Goal: Task Accomplishment & Management: Use online tool/utility

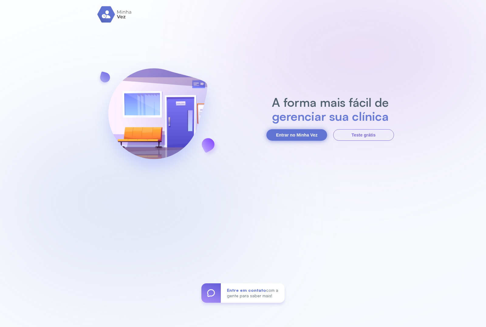
click at [295, 136] on button "Entrar no Minha Vez" at bounding box center [296, 135] width 61 height 12
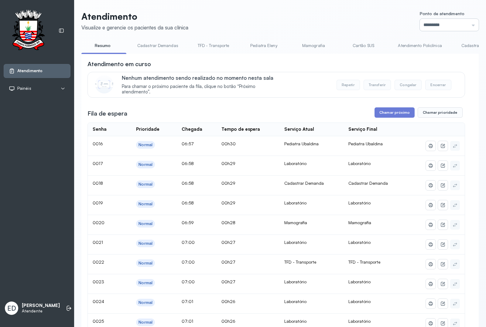
click at [388, 26] on input "*********" at bounding box center [449, 25] width 59 height 12
type input "*********"
click at [384, 117] on button "Chamar próximo" at bounding box center [394, 112] width 40 height 10
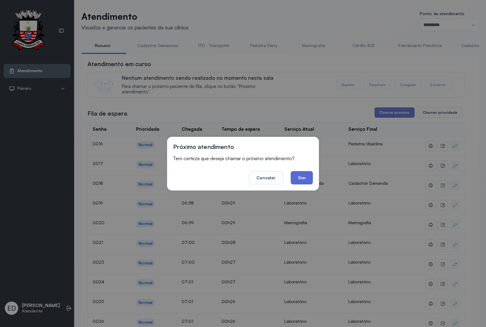
click at [304, 175] on button "Sim" at bounding box center [302, 177] width 22 height 13
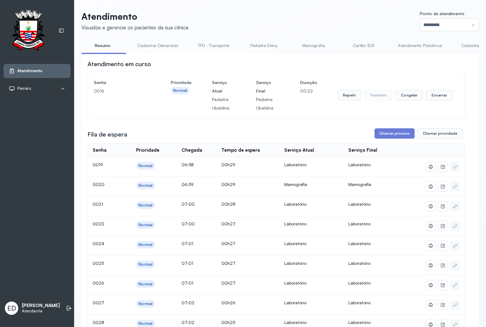
click at [275, 14] on header "Atendimento Visualize e gerencie os pacientes da sua clínica Ponto de atendimen…" at bounding box center [279, 21] width 397 height 20
click at [388, 95] on button "Encerrar" at bounding box center [439, 95] width 26 height 10
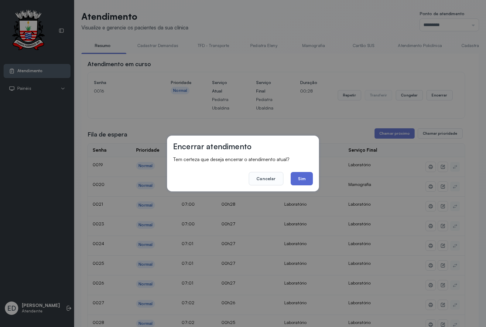
click at [301, 180] on button "Sim" at bounding box center [302, 178] width 22 height 13
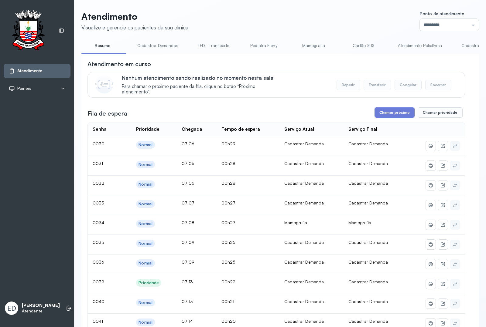
click at [329, 17] on header "Atendimento Visualize e gerencie os pacientes da sua clínica Ponto de atendimen…" at bounding box center [279, 21] width 397 height 20
click at [307, 25] on header "Atendimento Visualize e gerencie os pacientes da sua clínica Ponto de atendimen…" at bounding box center [279, 21] width 397 height 20
click at [317, 11] on header "Atendimento Visualize e gerencie os pacientes da sua clínica Ponto de atendimen…" at bounding box center [279, 21] width 397 height 20
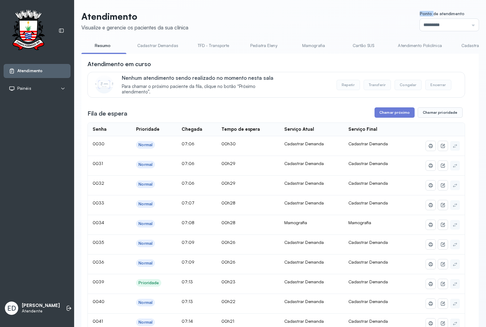
click at [317, 11] on header "Atendimento Visualize e gerencie os pacientes da sua clínica Ponto de atendimen…" at bounding box center [279, 21] width 397 height 20
click at [271, 22] on header "Atendimento Visualize e gerencie os pacientes da sua clínica Ponto de atendimen…" at bounding box center [279, 21] width 397 height 20
click at [317, 12] on header "Atendimento Visualize e gerencie os pacientes da sua clínica Ponto de atendimen…" at bounding box center [279, 21] width 397 height 20
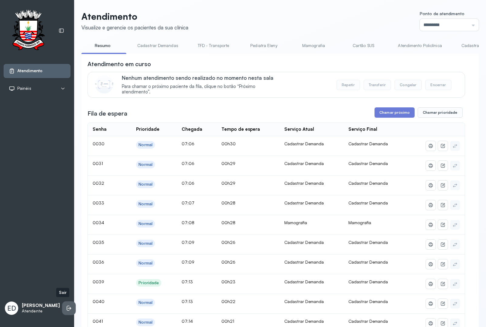
click at [66, 262] on icon at bounding box center [69, 308] width 6 height 6
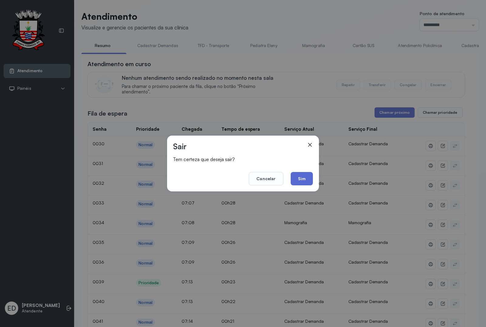
click at [298, 181] on button "Sim" at bounding box center [302, 178] width 22 height 13
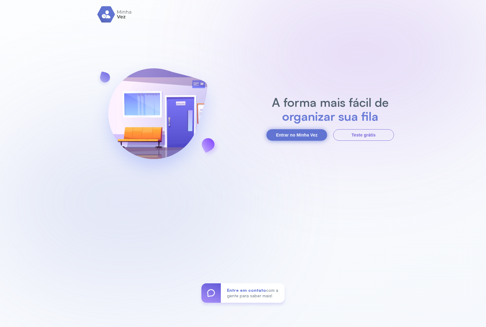
click at [298, 138] on button "Entrar no Minha Vez" at bounding box center [296, 135] width 61 height 12
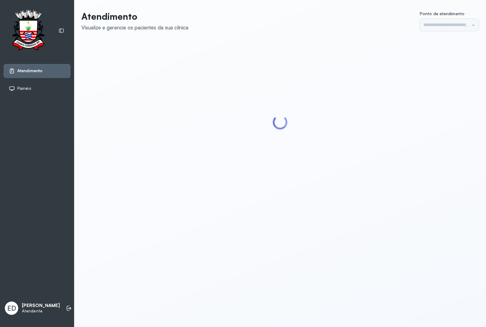
type input "*********"
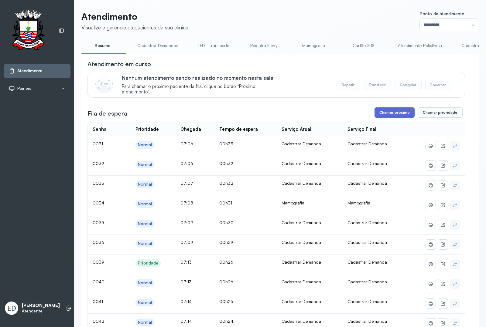
click at [392, 115] on button "Chamar próximo" at bounding box center [394, 112] width 40 height 10
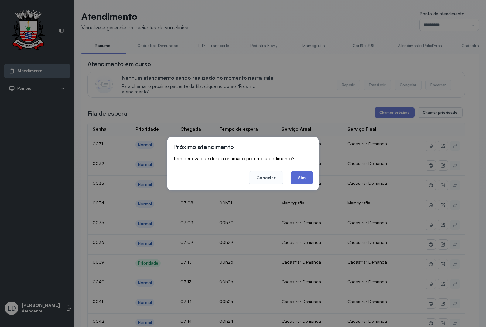
click at [305, 175] on button "Sim" at bounding box center [302, 177] width 22 height 13
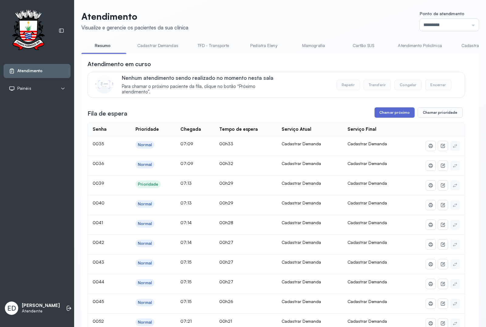
click at [388, 116] on button "Chamar próximo" at bounding box center [394, 112] width 40 height 10
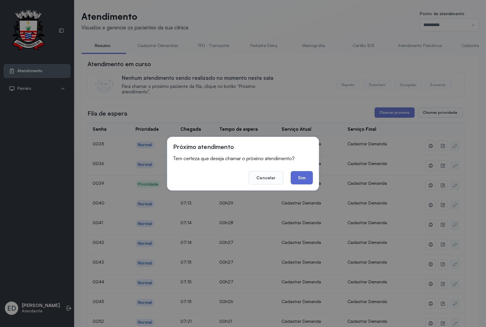
click at [303, 181] on button "Sim" at bounding box center [302, 177] width 22 height 13
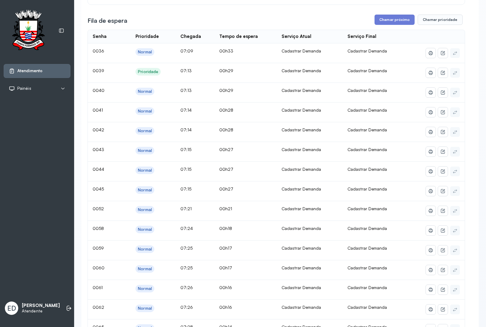
scroll to position [38, 0]
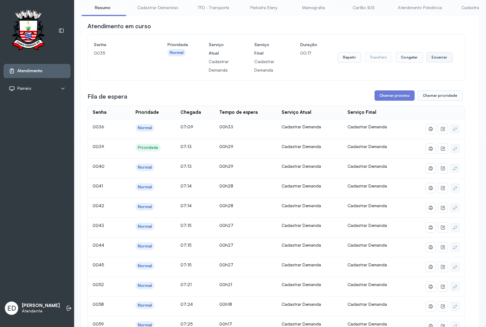
click at [434, 57] on button "Encerrar" at bounding box center [439, 57] width 26 height 10
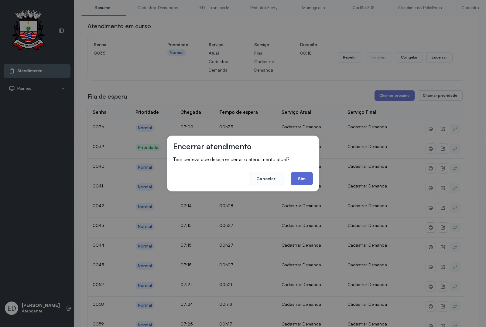
click at [301, 181] on button "Sim" at bounding box center [302, 178] width 22 height 13
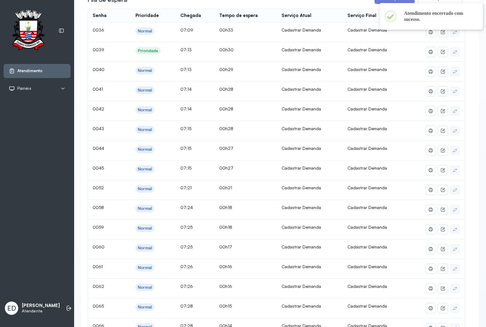
scroll to position [0, 0]
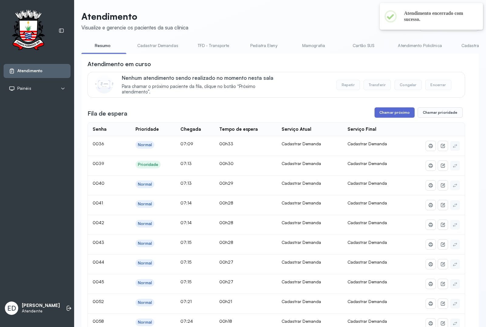
click at [381, 115] on button "Chamar próximo" at bounding box center [394, 112] width 40 height 10
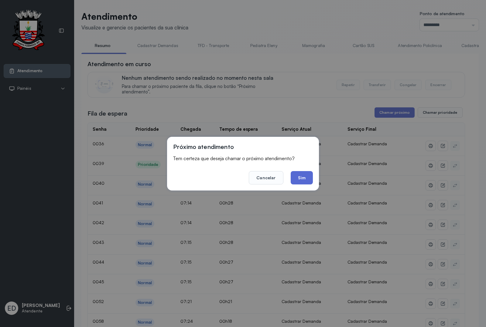
click at [300, 177] on button "Sim" at bounding box center [302, 177] width 22 height 13
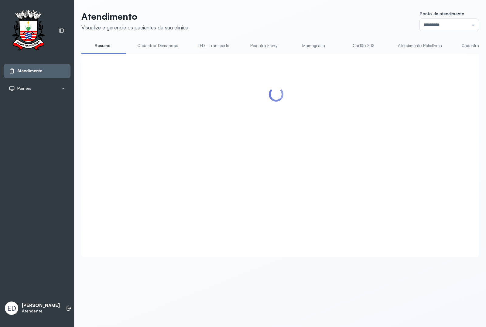
click at [329, 17] on header "Atendimento Visualize e gerencie os pacientes da sua clínica Ponto de atendimen…" at bounding box center [279, 21] width 397 height 20
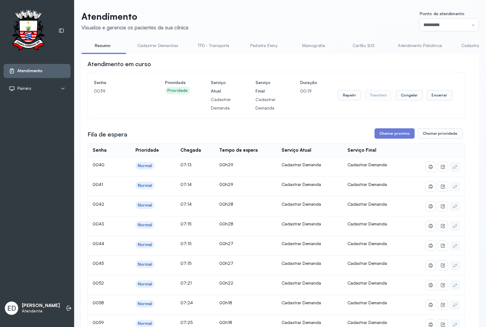
click at [362, 23] on header "Atendimento Visualize e gerencie os pacientes da sua clínica Ponto de atendimen…" at bounding box center [279, 21] width 397 height 20
click at [285, 19] on header "Atendimento Visualize e gerencie os pacientes da sua clínica Ponto de atendimen…" at bounding box center [279, 21] width 397 height 20
click at [286, 15] on header "Atendimento Visualize e gerencie os pacientes da sua clínica Ponto de atendimen…" at bounding box center [279, 21] width 397 height 20
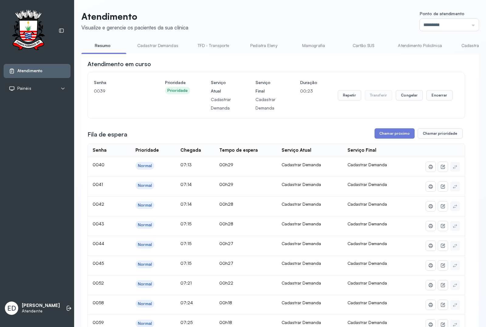
click at [286, 15] on header "Atendimento Visualize e gerencie os pacientes da sua clínica Ponto de atendimen…" at bounding box center [279, 21] width 397 height 20
click at [433, 100] on button "Encerrar" at bounding box center [439, 95] width 26 height 10
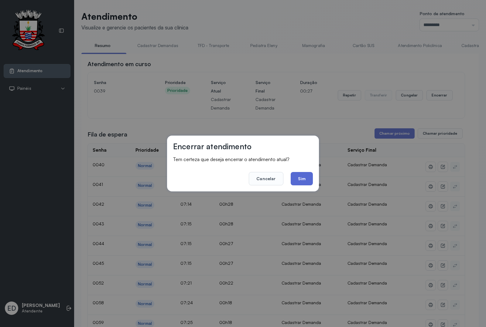
click at [301, 177] on button "Sim" at bounding box center [302, 178] width 22 height 13
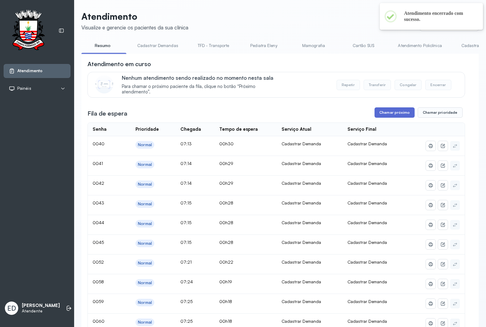
click at [396, 113] on button "Chamar próximo" at bounding box center [394, 112] width 40 height 10
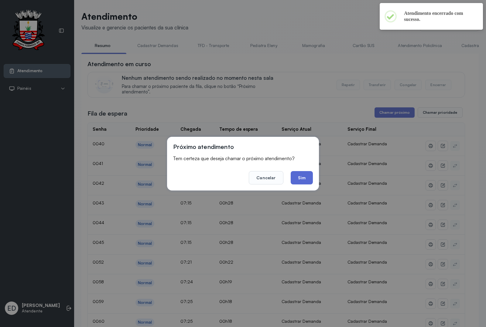
click at [292, 173] on button "Sim" at bounding box center [302, 177] width 22 height 13
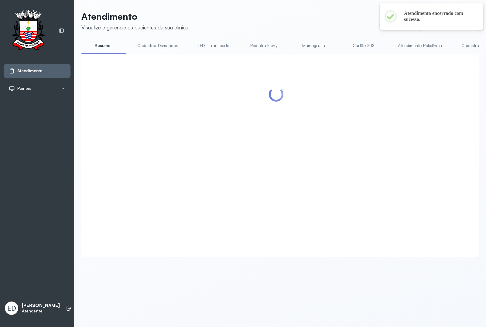
click at [299, 17] on header "Atendimento Visualize e gerencie os pacientes da sua clínica Ponto de atendimen…" at bounding box center [279, 21] width 397 height 20
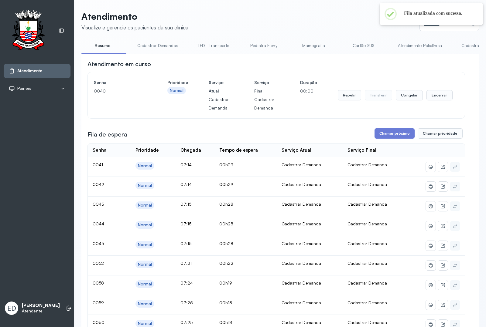
click at [301, 18] on header "Atendimento Visualize e gerencie os pacientes da sua clínica Ponto de atendimen…" at bounding box center [279, 21] width 397 height 20
click at [439, 90] on div "Repetir Transferir Congelar Encerrar" at bounding box center [395, 95] width 115 height 34
click at [437, 101] on button "Encerrar" at bounding box center [439, 95] width 26 height 10
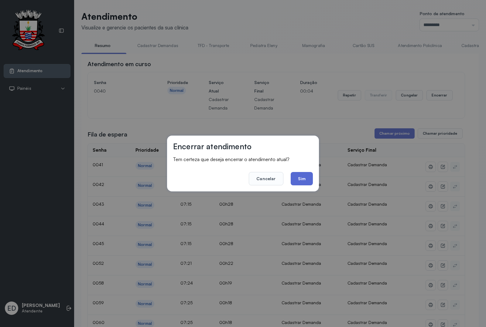
click at [302, 175] on button "Sim" at bounding box center [302, 178] width 22 height 13
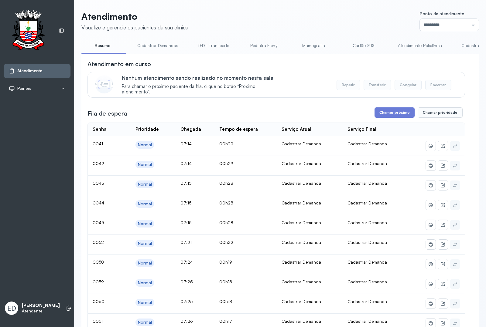
click at [342, 12] on header "Atendimento Visualize e gerencie os pacientes da sua clínica Ponto de atendimen…" at bounding box center [279, 21] width 397 height 20
click at [398, 118] on button "Chamar próximo" at bounding box center [394, 112] width 40 height 10
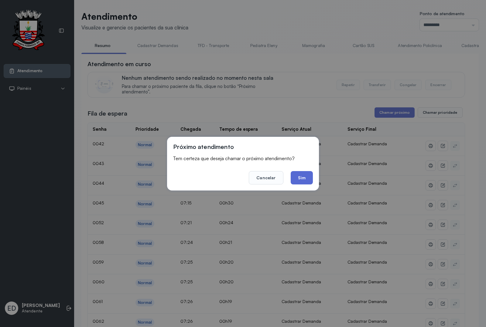
click at [306, 172] on button "Sim" at bounding box center [302, 177] width 22 height 13
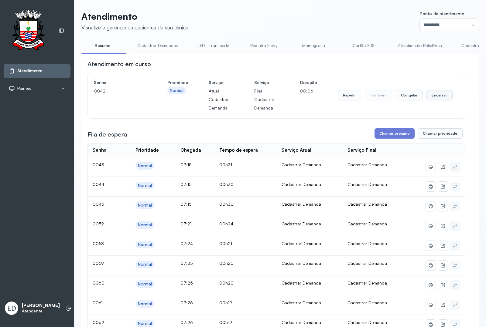
click at [441, 97] on button "Encerrar" at bounding box center [439, 95] width 26 height 10
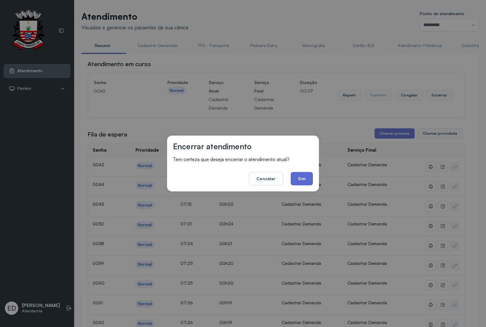
click at [307, 181] on button "Sim" at bounding box center [302, 178] width 22 height 13
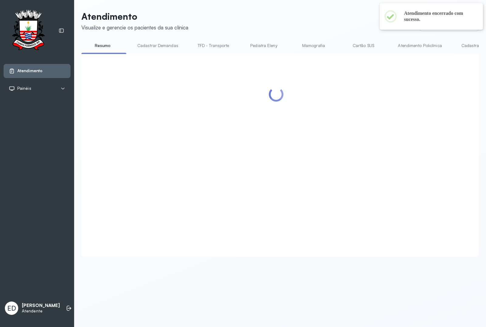
click at [295, 20] on header "Atendimento Visualize e gerencie os pacientes da sua clínica Ponto de atendimen…" at bounding box center [279, 21] width 397 height 20
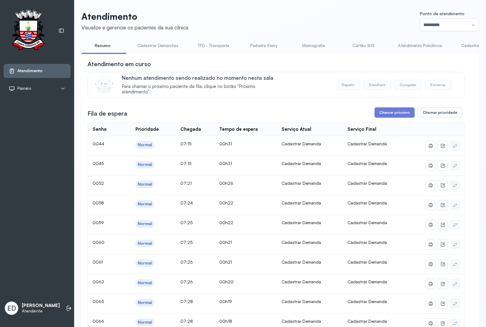
click at [320, 26] on header "Atendimento Visualize e gerencie os pacientes da sua clínica Ponto de atendimen…" at bounding box center [279, 21] width 397 height 20
click at [391, 113] on button "Chamar próximo" at bounding box center [394, 112] width 40 height 10
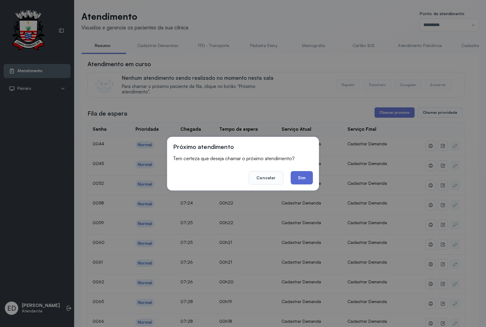
click at [304, 176] on button "Sim" at bounding box center [302, 177] width 22 height 13
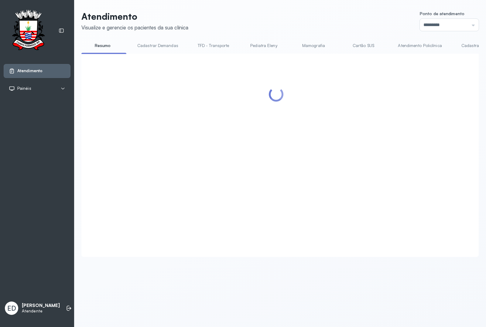
click at [317, 20] on header "Atendimento Visualize e gerencie os pacientes da sua clínica Ponto de atendimen…" at bounding box center [279, 21] width 397 height 20
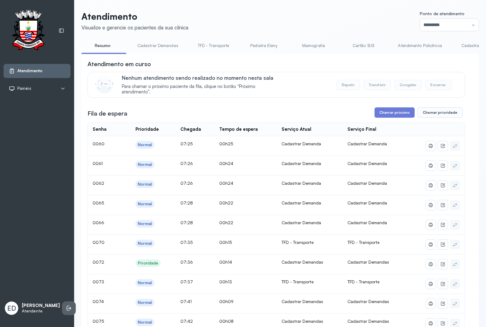
click at [62, 307] on li at bounding box center [68, 308] width 13 height 13
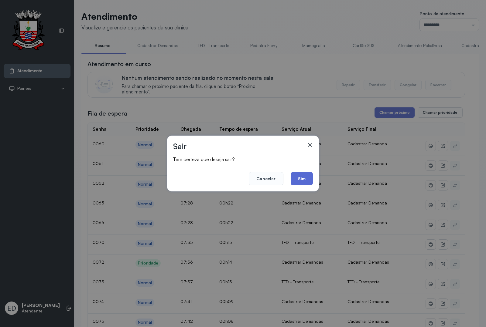
click at [309, 178] on button "Sim" at bounding box center [302, 178] width 22 height 13
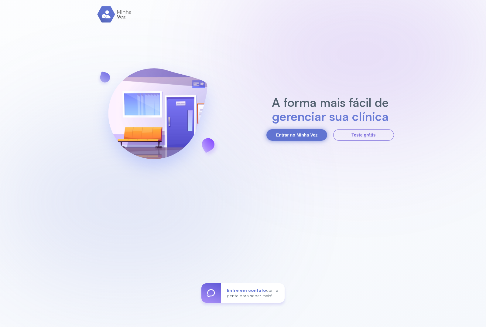
click at [290, 134] on button "Entrar no Minha Vez" at bounding box center [296, 135] width 61 height 12
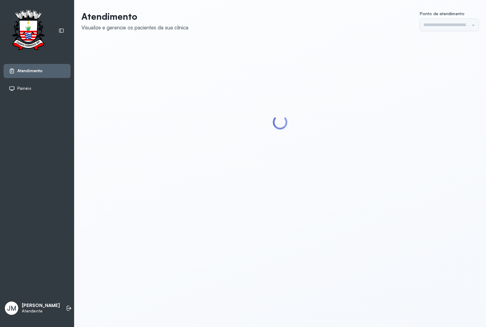
type input "*********"
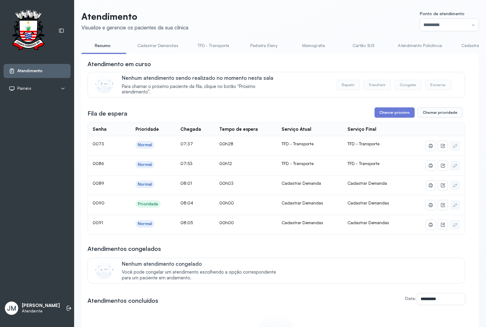
click at [465, 44] on link "Cadastrar Demanda" at bounding box center [480, 46] width 51 height 10
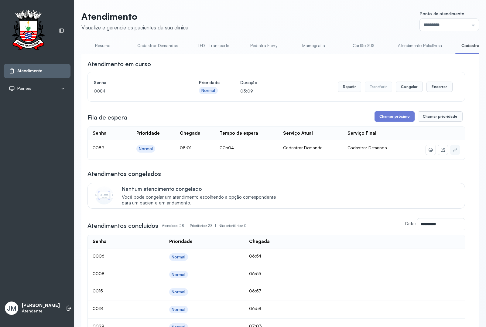
click at [154, 46] on link "Cadastrar Demandas" at bounding box center [157, 46] width 53 height 10
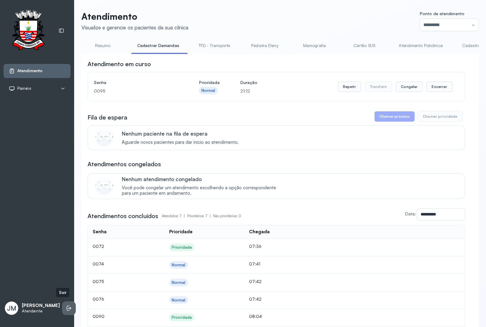
click at [66, 308] on icon at bounding box center [69, 308] width 6 height 6
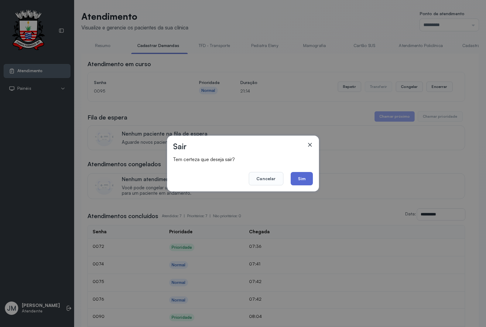
click at [301, 176] on button "Sim" at bounding box center [302, 178] width 22 height 13
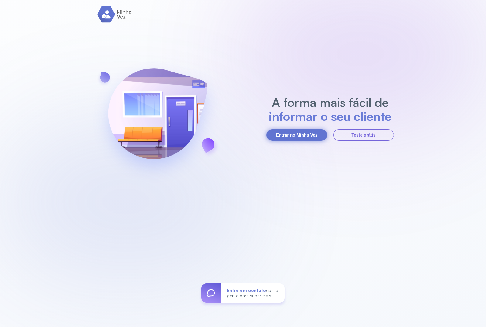
click at [282, 131] on button "Entrar no Minha Vez" at bounding box center [296, 135] width 61 height 12
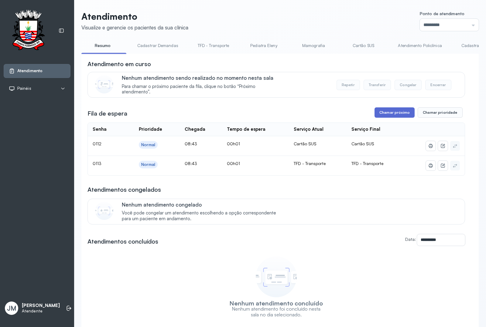
click at [390, 111] on button "Chamar próximo" at bounding box center [394, 112] width 40 height 10
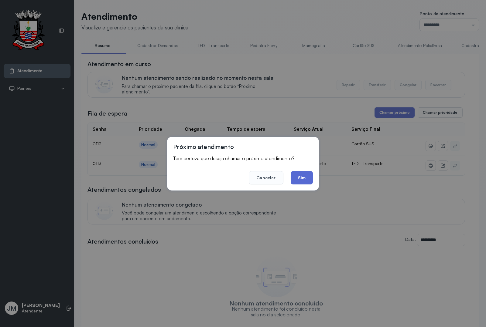
click at [302, 175] on button "Sim" at bounding box center [302, 177] width 22 height 13
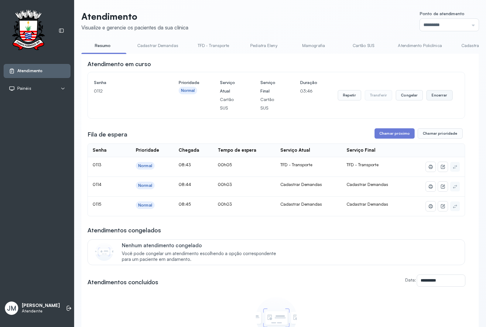
click at [438, 92] on button "Encerrar" at bounding box center [439, 95] width 26 height 10
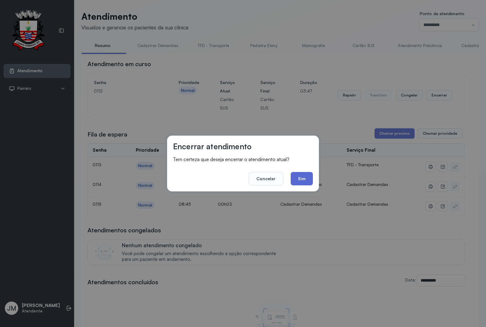
click at [304, 178] on button "Sim" at bounding box center [302, 178] width 22 height 13
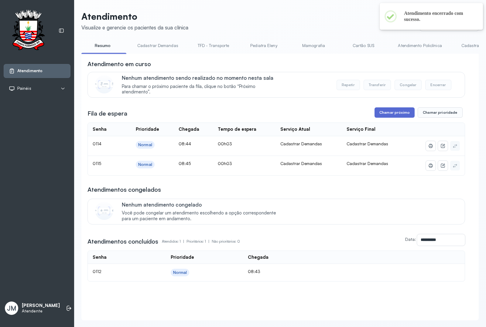
click at [393, 116] on button "Chamar próximo" at bounding box center [394, 112] width 40 height 10
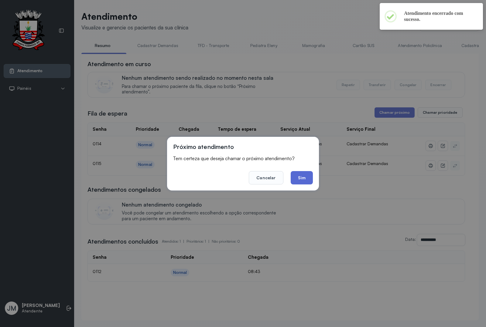
click at [301, 178] on button "Sim" at bounding box center [302, 177] width 22 height 13
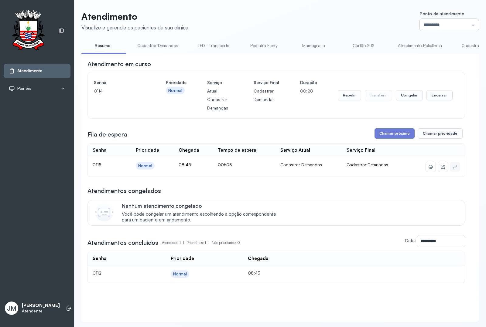
click at [466, 23] on input "*********" at bounding box center [449, 25] width 59 height 12
type input "*********"
click at [424, 118] on div "Atendimento Visualize e gerencie os pacientes da sua clínica Ponto de atendimen…" at bounding box center [279, 166] width 397 height 311
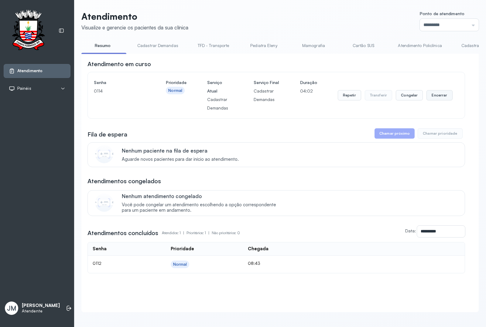
click at [429, 100] on button "Encerrar" at bounding box center [439, 95] width 26 height 10
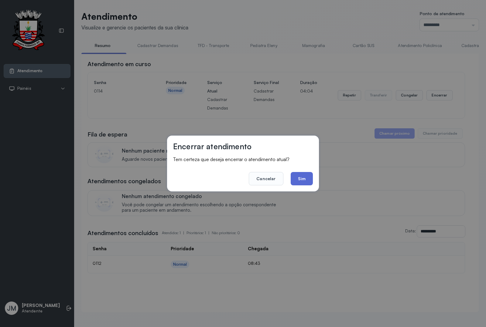
click at [298, 179] on button "Sim" at bounding box center [302, 178] width 22 height 13
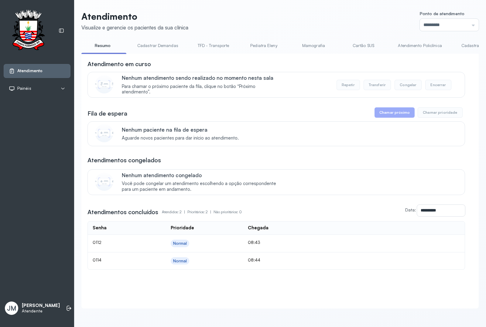
click at [95, 44] on link "Resumo" at bounding box center [102, 46] width 43 height 10
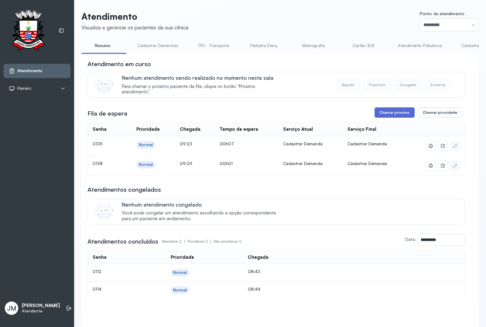
click at [389, 113] on button "Chamar próximo" at bounding box center [394, 112] width 40 height 10
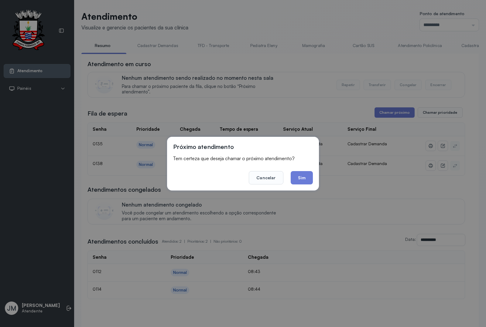
drag, startPoint x: 304, startPoint y: 179, endPoint x: 307, endPoint y: 165, distance: 15.0
click at [307, 176] on button "Sim" at bounding box center [302, 177] width 22 height 13
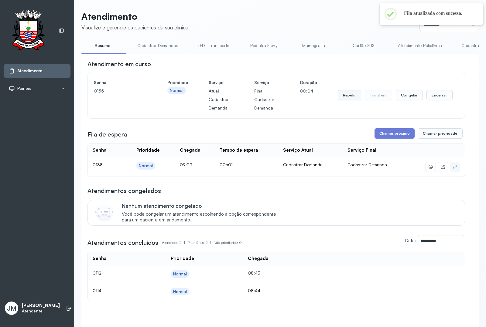
click at [343, 97] on button "Repetir" at bounding box center [349, 95] width 23 height 10
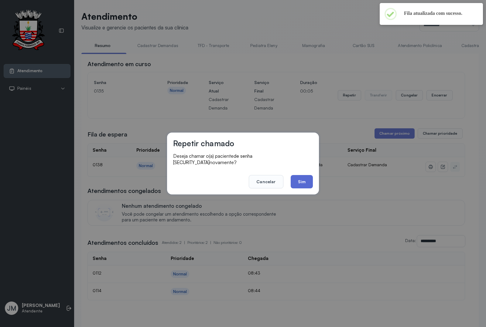
click at [304, 177] on button "Sim" at bounding box center [302, 181] width 22 height 13
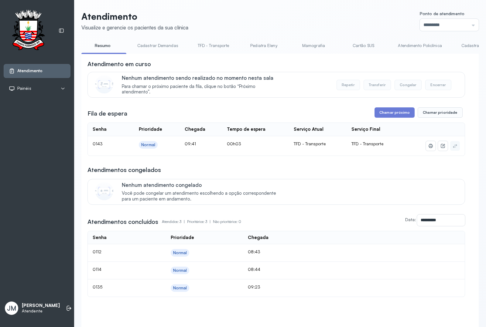
click at [391, 120] on div "**********" at bounding box center [275, 178] width 377 height 237
click at [393, 111] on button "Chamar próximo" at bounding box center [394, 112] width 40 height 10
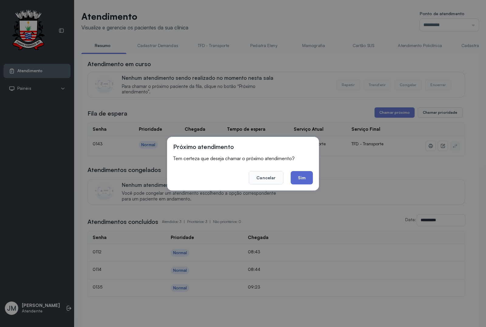
click at [303, 177] on button "Sim" at bounding box center [302, 177] width 22 height 13
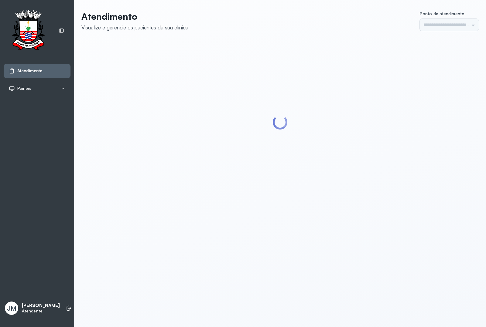
type input "*********"
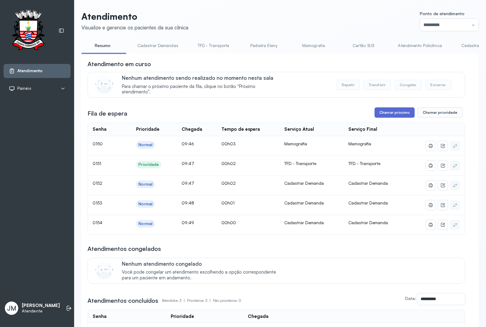
click at [388, 115] on button "Chamar próximo" at bounding box center [394, 112] width 40 height 10
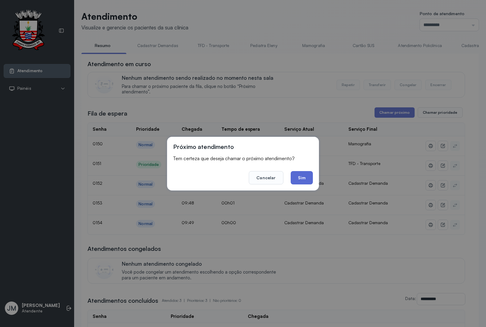
click at [307, 182] on button "Sim" at bounding box center [302, 177] width 22 height 13
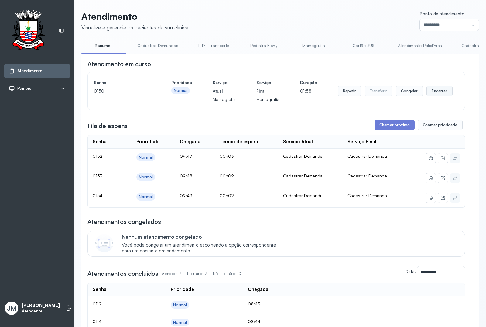
click at [431, 90] on button "Encerrar" at bounding box center [439, 91] width 26 height 10
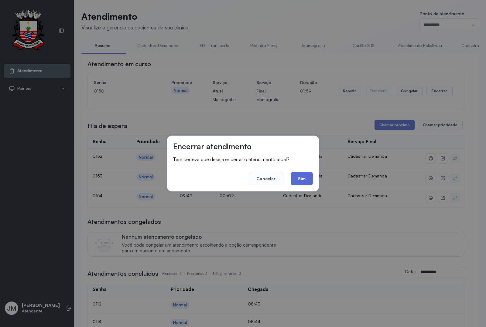
click at [304, 172] on button "Sim" at bounding box center [302, 178] width 22 height 13
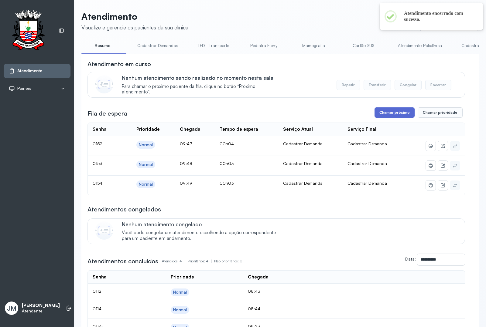
click at [386, 114] on button "Chamar próximo" at bounding box center [394, 112] width 40 height 10
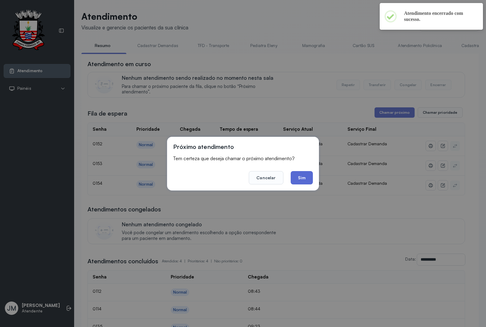
click at [310, 183] on button "Sim" at bounding box center [302, 177] width 22 height 13
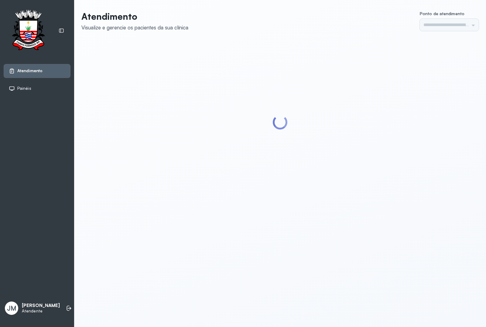
type input "*********"
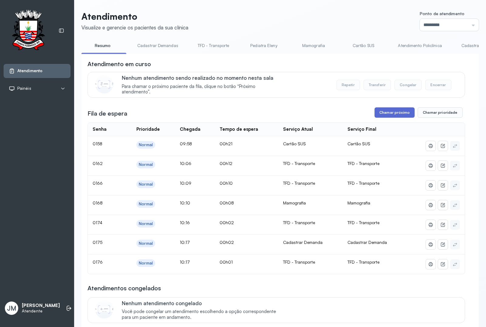
click at [397, 118] on button "Chamar próximo" at bounding box center [394, 112] width 40 height 10
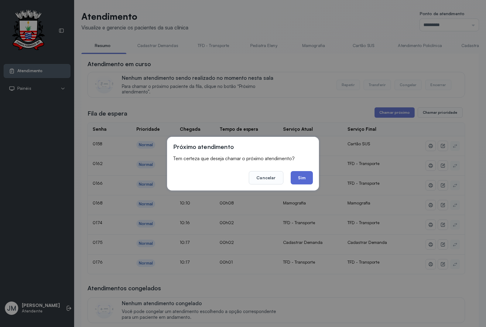
click at [311, 172] on button "Sim" at bounding box center [302, 177] width 22 height 13
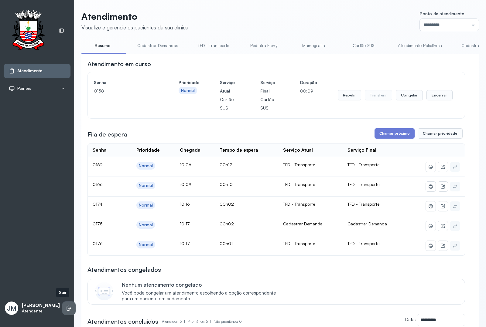
click at [62, 304] on li at bounding box center [68, 308] width 13 height 13
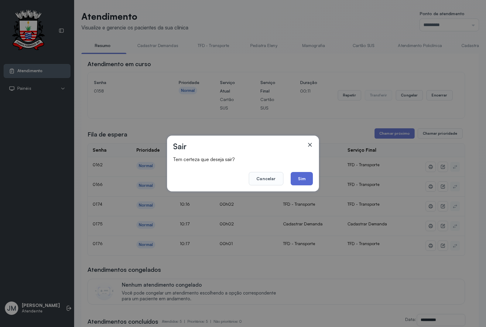
click at [309, 181] on button "Sim" at bounding box center [302, 178] width 22 height 13
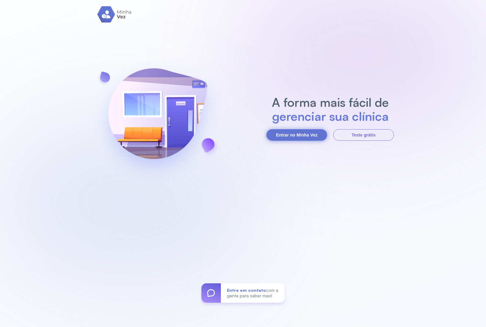
click at [317, 138] on button "Entrar no Minha Vez" at bounding box center [296, 135] width 61 height 12
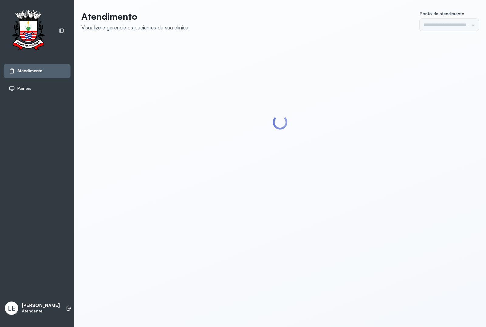
type input "*********"
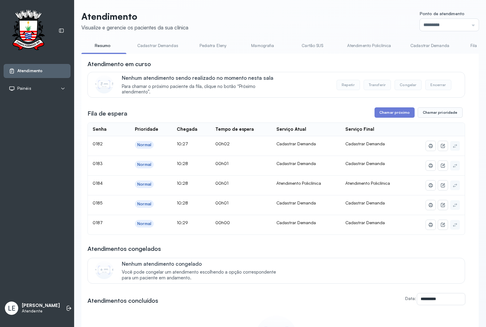
click at [426, 32] on div "Atendimento Visualize e gerencie os pacientes da sua clínica Ponto de atendimen…" at bounding box center [279, 213] width 397 height 405
click at [427, 29] on input "*********" at bounding box center [449, 25] width 59 height 12
type input "*********"
click at [426, 113] on div "Atendimento Visualize e gerencie os pacientes da sua clínica Ponto de atendimen…" at bounding box center [279, 213] width 397 height 405
click at [387, 117] on button "Chamar próximo" at bounding box center [394, 112] width 40 height 10
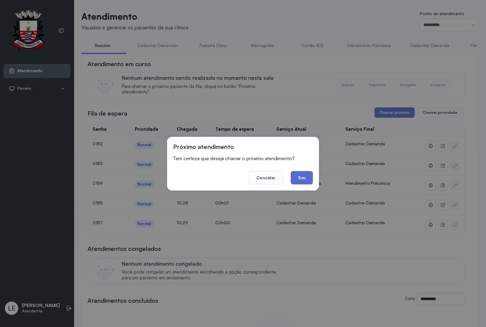
click at [298, 178] on button "Sim" at bounding box center [302, 177] width 22 height 13
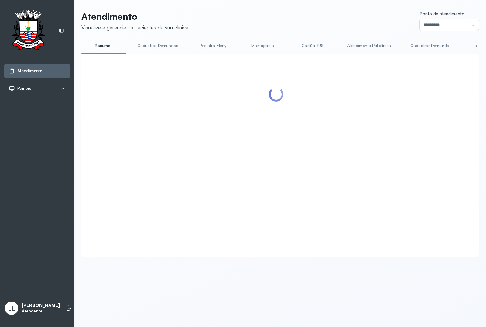
click at [215, 111] on div at bounding box center [275, 148] width 377 height 177
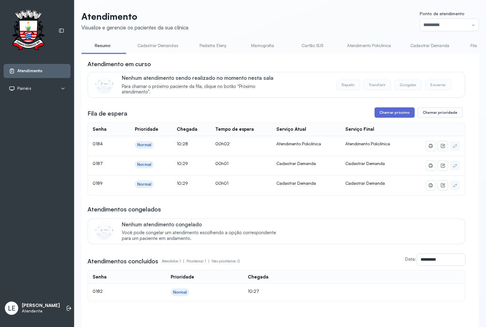
click at [398, 113] on button "Chamar próximo" at bounding box center [394, 112] width 40 height 10
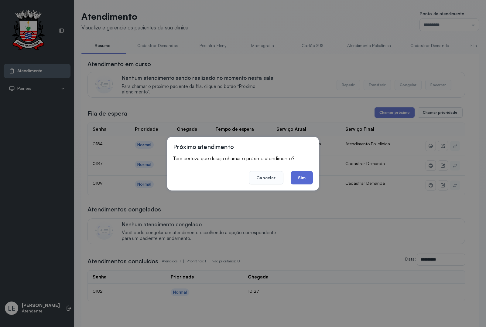
click at [307, 178] on button "Sim" at bounding box center [302, 177] width 22 height 13
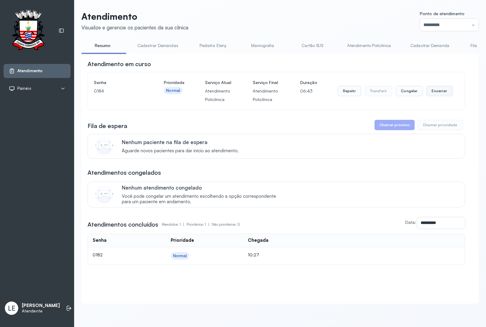
click at [426, 96] on button "Encerrar" at bounding box center [439, 91] width 26 height 10
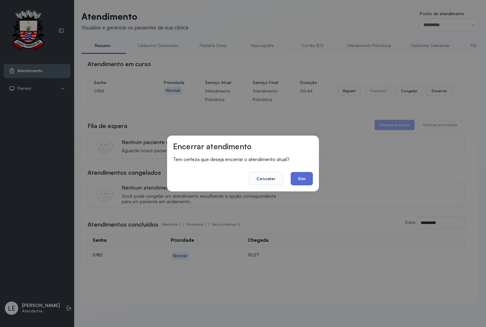
click at [301, 174] on button "Sim" at bounding box center [302, 178] width 22 height 13
